Goal: Task Accomplishment & Management: Use online tool/utility

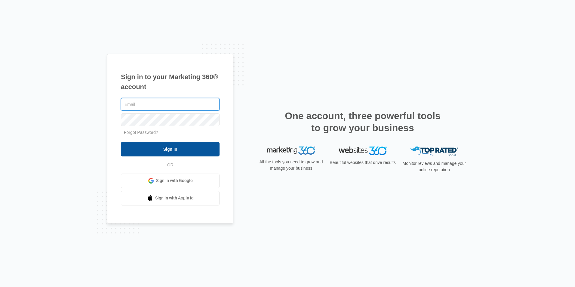
type input "[EMAIL_ADDRESS][DOMAIN_NAME]"
click at [154, 152] on input "Sign In" at bounding box center [170, 149] width 99 height 14
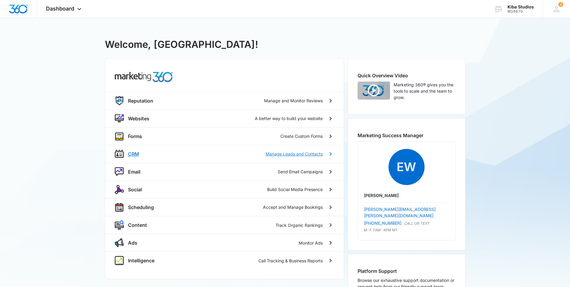
click at [167, 153] on div "CRM Manage Leads and Contacts" at bounding box center [225, 153] width 195 height 7
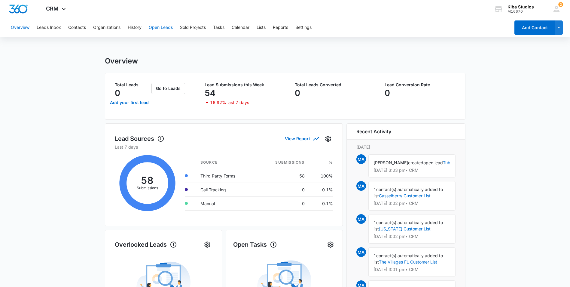
click at [156, 29] on button "Open Leads" at bounding box center [161, 27] width 24 height 19
